Goal: Task Accomplishment & Management: Use online tool/utility

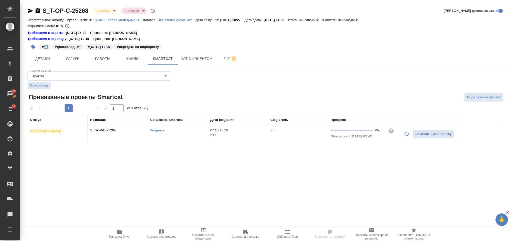
click at [405, 139] on button "button" at bounding box center [407, 134] width 12 height 12
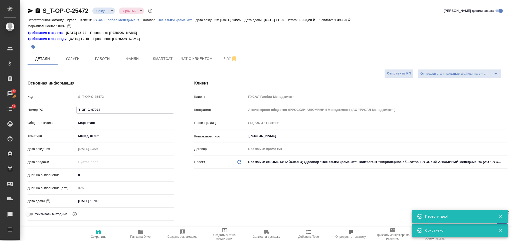
select select "RU"
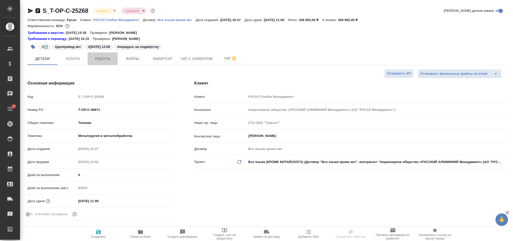
select select "RU"
click at [108, 62] on span "Работы" at bounding box center [103, 59] width 24 height 6
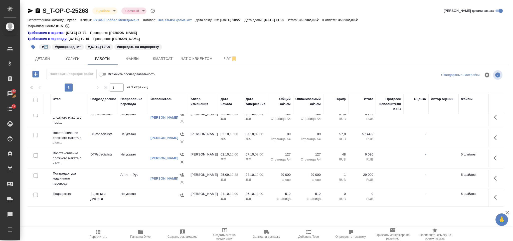
scroll to position [54, 0]
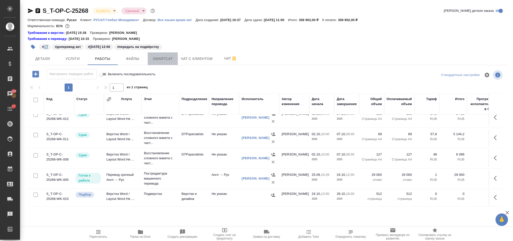
click at [161, 59] on span "Smartcat" at bounding box center [163, 59] width 24 height 6
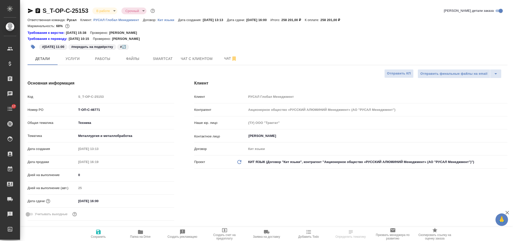
select select "RU"
click at [160, 61] on span "Smartcat" at bounding box center [163, 59] width 24 height 6
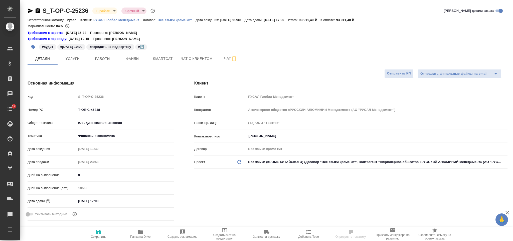
select select "RU"
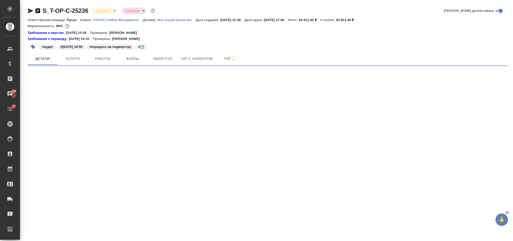
select select "RU"
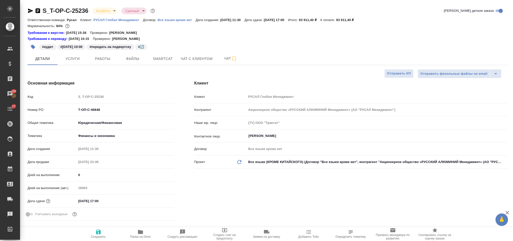
type textarea "x"
click at [172, 57] on span "Smartcat" at bounding box center [163, 59] width 24 height 6
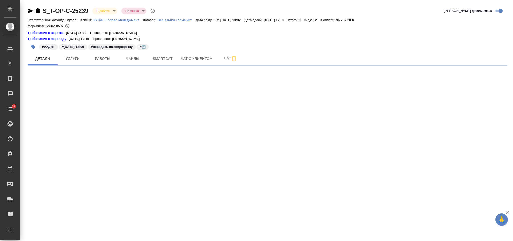
select select "RU"
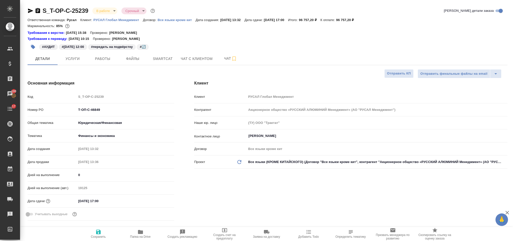
type textarea "x"
click at [157, 62] on span "Smartcat" at bounding box center [163, 59] width 24 height 6
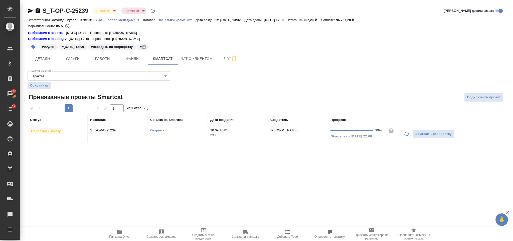
click at [404, 136] on icon "button" at bounding box center [407, 134] width 6 height 6
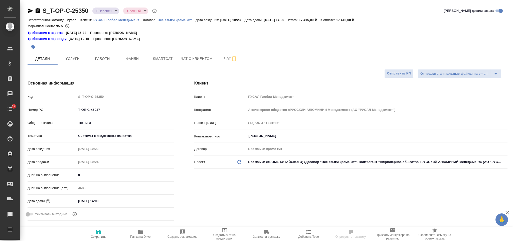
select select "RU"
drag, startPoint x: 0, startPoint y: 0, endPoint x: 77, endPoint y: 114, distance: 137.2
click at [77, 114] on div "Т-ОП-С-46947" at bounding box center [125, 110] width 98 height 8
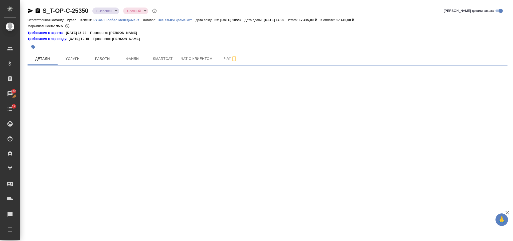
select select "RU"
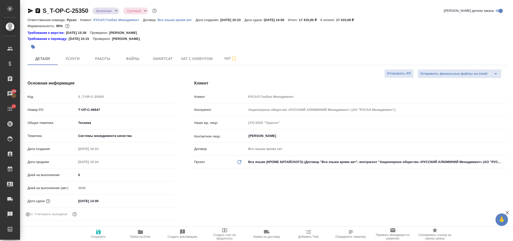
type textarea "x"
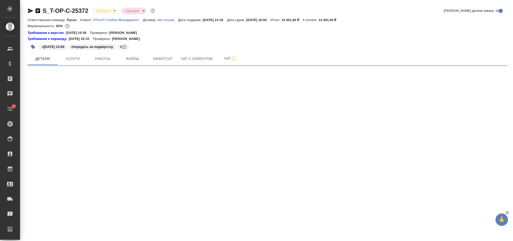
select select "RU"
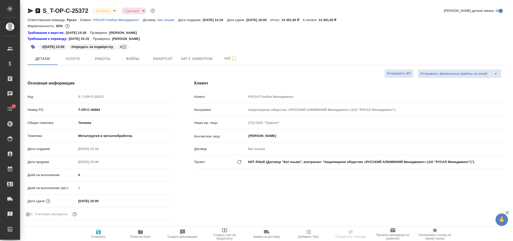
type textarea "x"
click at [160, 60] on span "Smartcat" at bounding box center [163, 59] width 24 height 6
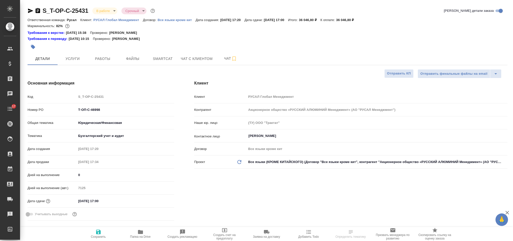
select select "RU"
click at [166, 56] on span "Smartcat" at bounding box center [163, 59] width 24 height 6
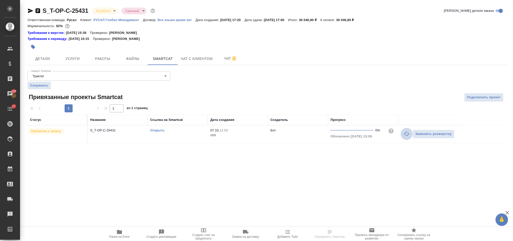
click at [406, 137] on icon "button" at bounding box center [407, 134] width 6 height 6
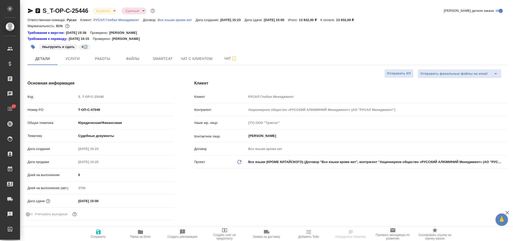
select select "RU"
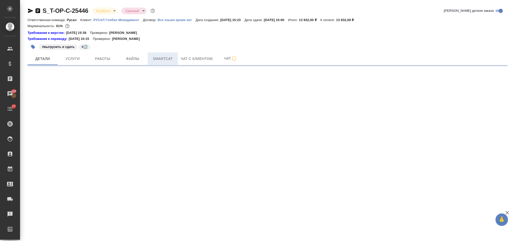
select select "RU"
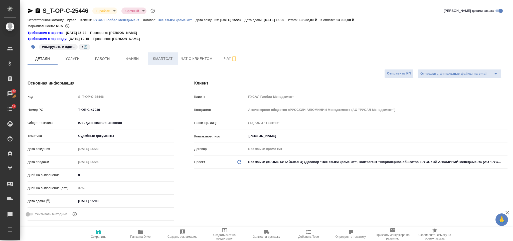
click at [160, 57] on span "Smartcat" at bounding box center [163, 59] width 24 height 6
type textarea "x"
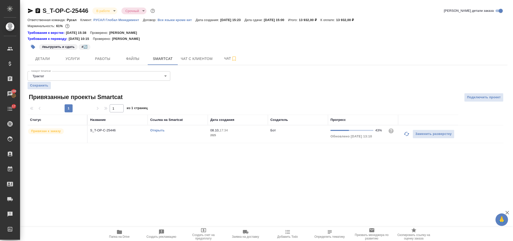
click at [406, 136] on icon "button" at bounding box center [407, 134] width 6 height 6
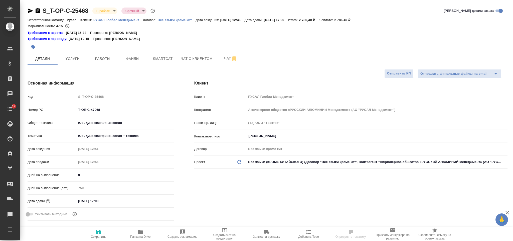
select select "RU"
click at [166, 55] on button "Smartcat" at bounding box center [163, 58] width 30 height 13
